Goal: Task Accomplishment & Management: Use online tool/utility

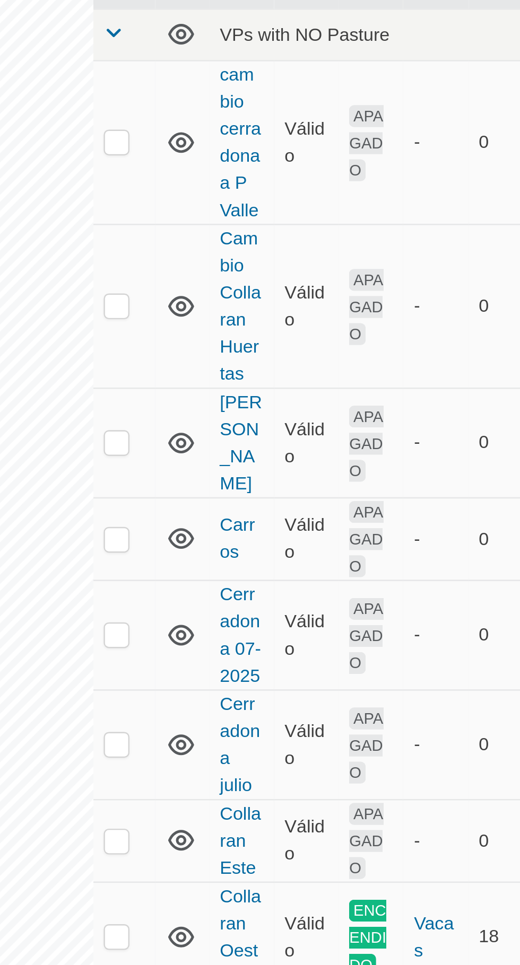
click at [256, 228] on p-checkbox at bounding box center [253, 230] width 11 height 8
checkbox input "true"
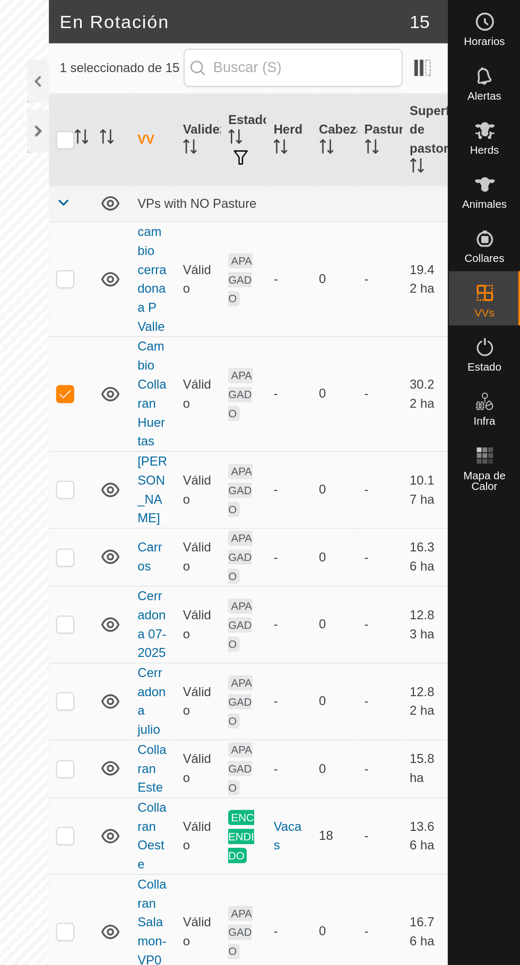
click at [505, 106] on es-animals-svg-icon at bounding box center [498, 108] width 19 height 17
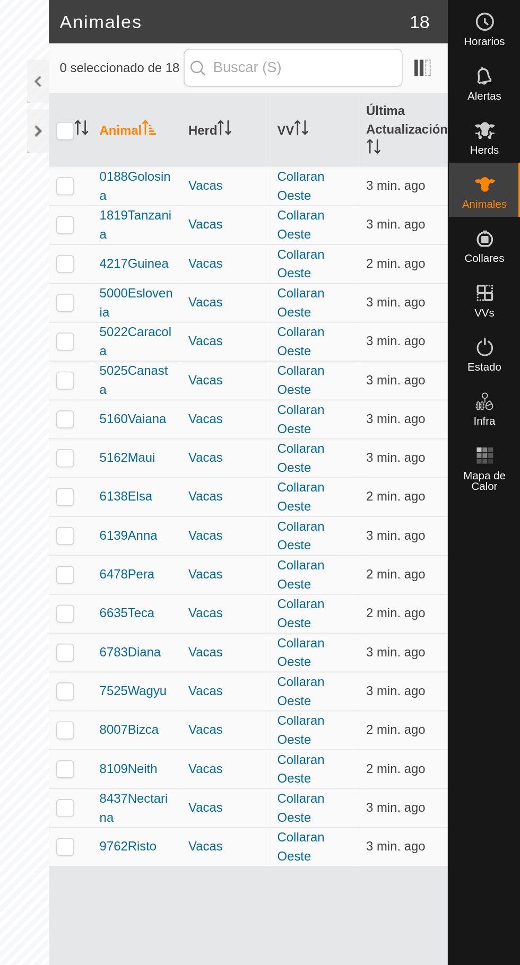
click at [504, 83] on es-mob-svg-icon at bounding box center [498, 76] width 19 height 17
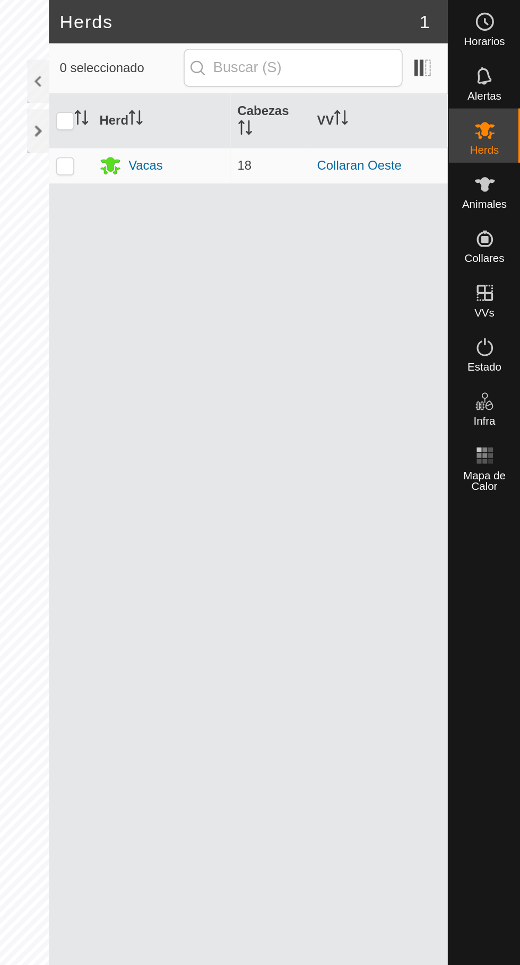
click at [257, 96] on p-checkbox at bounding box center [253, 97] width 11 height 8
checkbox input "true"
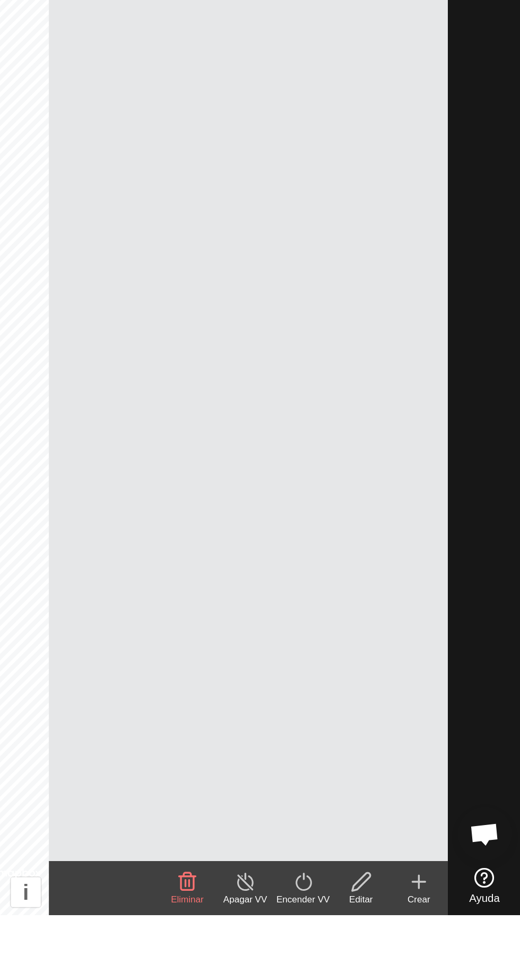
click at [398, 957] on div "Encender VV" at bounding box center [392, 956] width 34 height 8
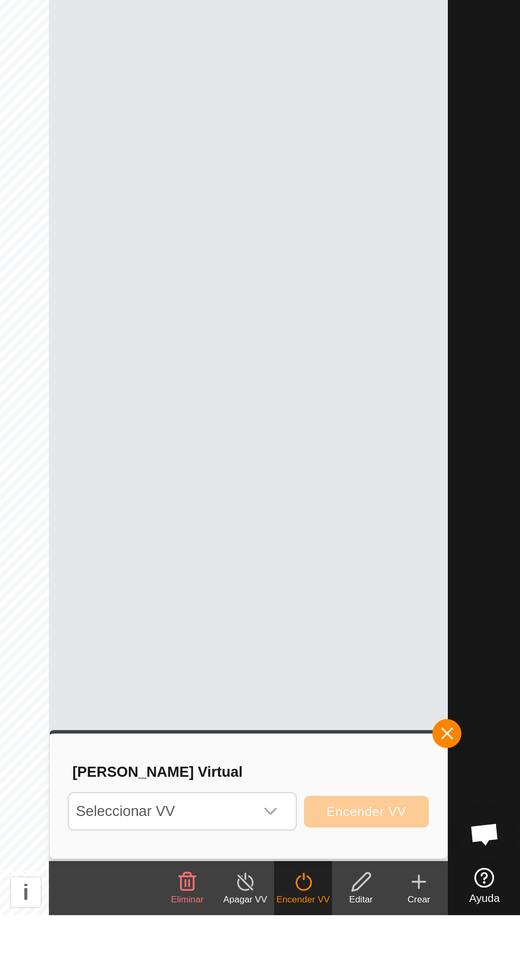
click at [363, 900] on span "Seleccionar VV" at bounding box center [309, 903] width 108 height 21
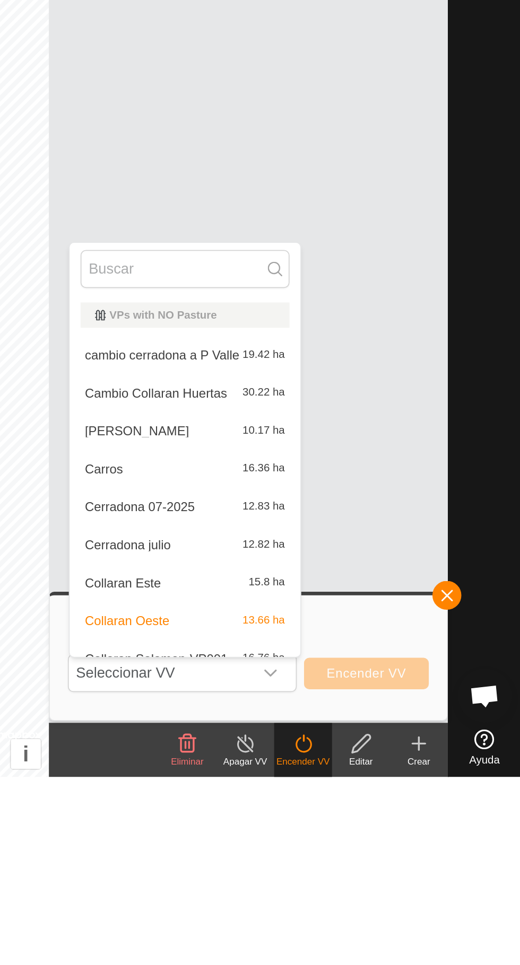
click at [324, 738] on span "Cambio Collaran Huertas" at bounding box center [306, 739] width 83 height 7
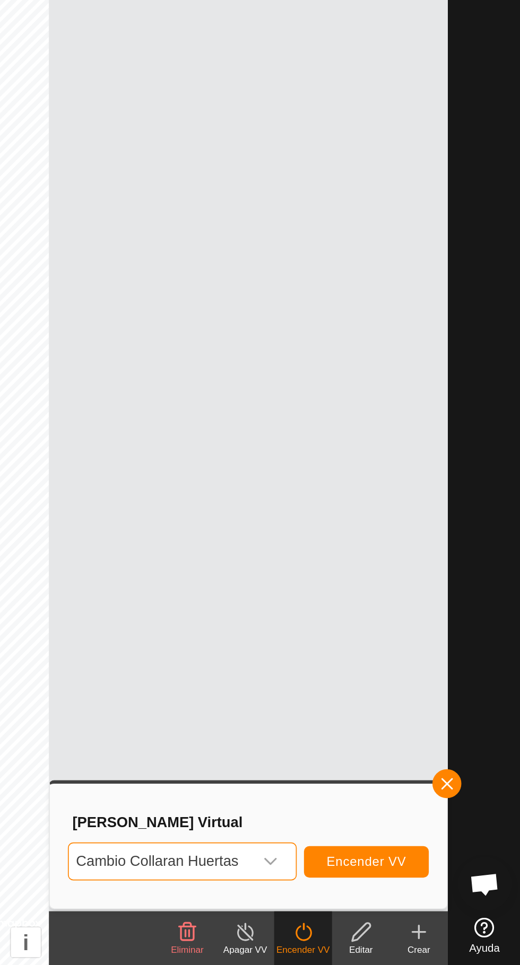
click at [447, 901] on span "Encender VV" at bounding box center [429, 904] width 47 height 8
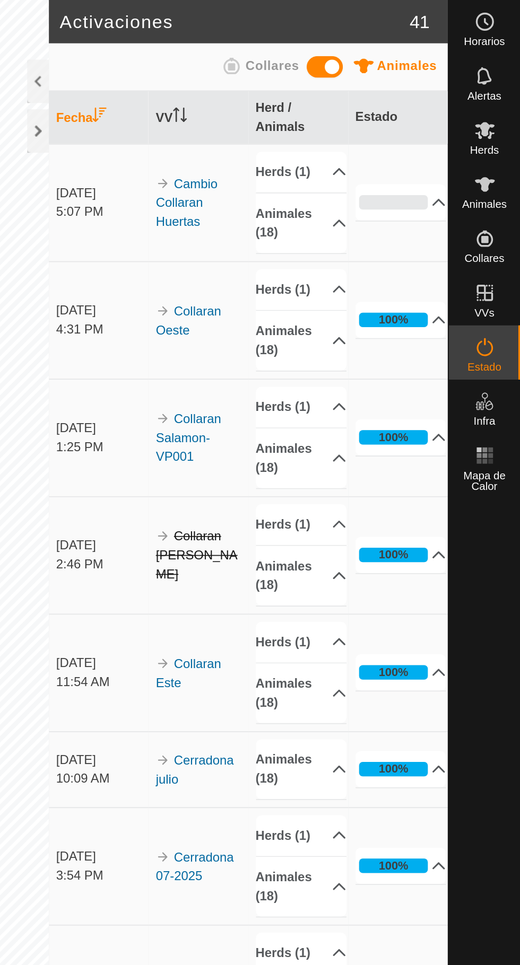
click at [233, 76] on div at bounding box center [237, 76] width 13 height 25
